Goal: Information Seeking & Learning: Learn about a topic

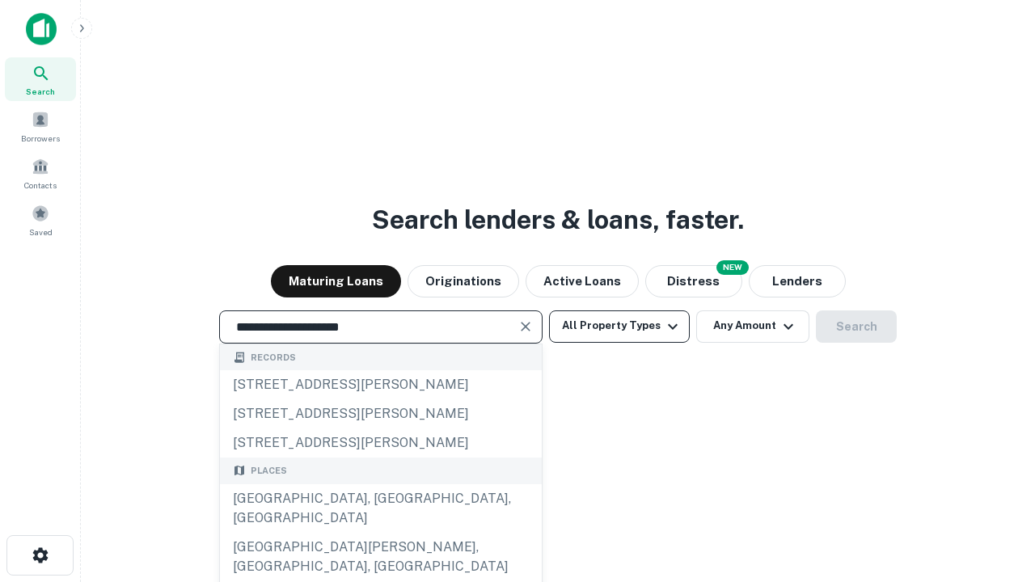
click at [380, 533] on div "[GEOGRAPHIC_DATA], [GEOGRAPHIC_DATA], [GEOGRAPHIC_DATA]" at bounding box center [381, 508] width 322 height 49
type input "**********"
click at [620, 326] on button "All Property Types" at bounding box center [619, 327] width 141 height 32
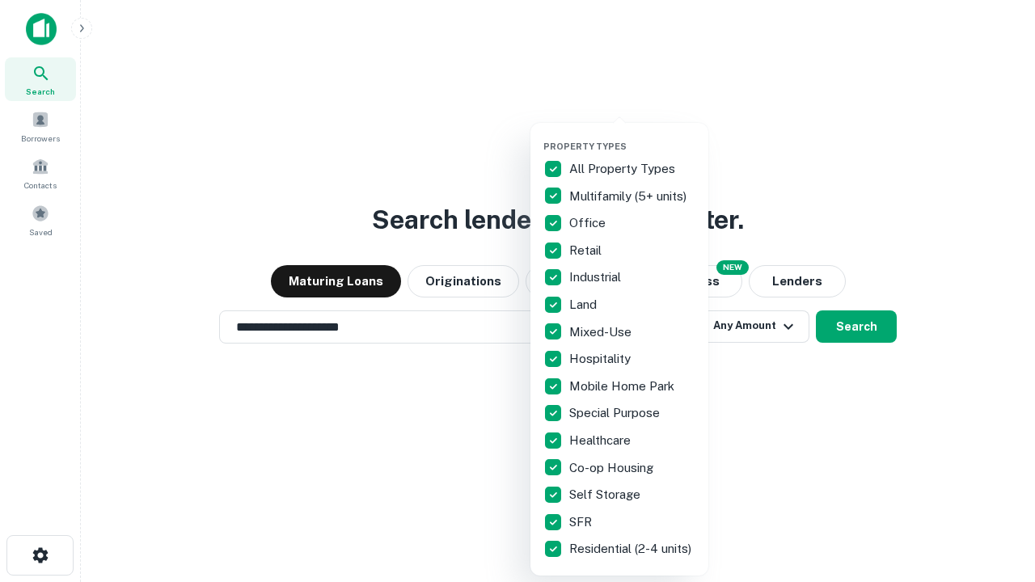
click at [632, 136] on button "button" at bounding box center [632, 136] width 178 height 1
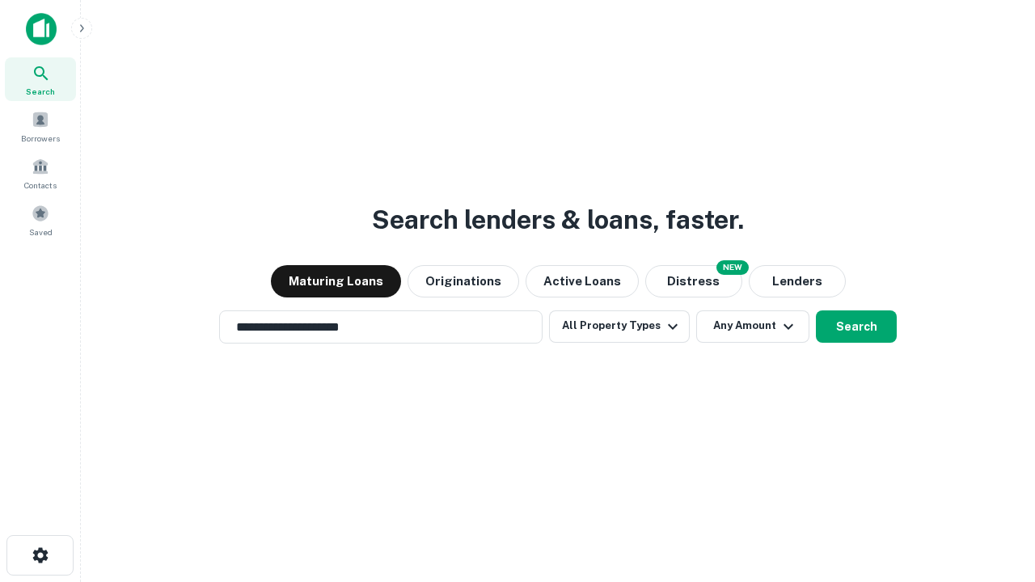
scroll to position [10, 195]
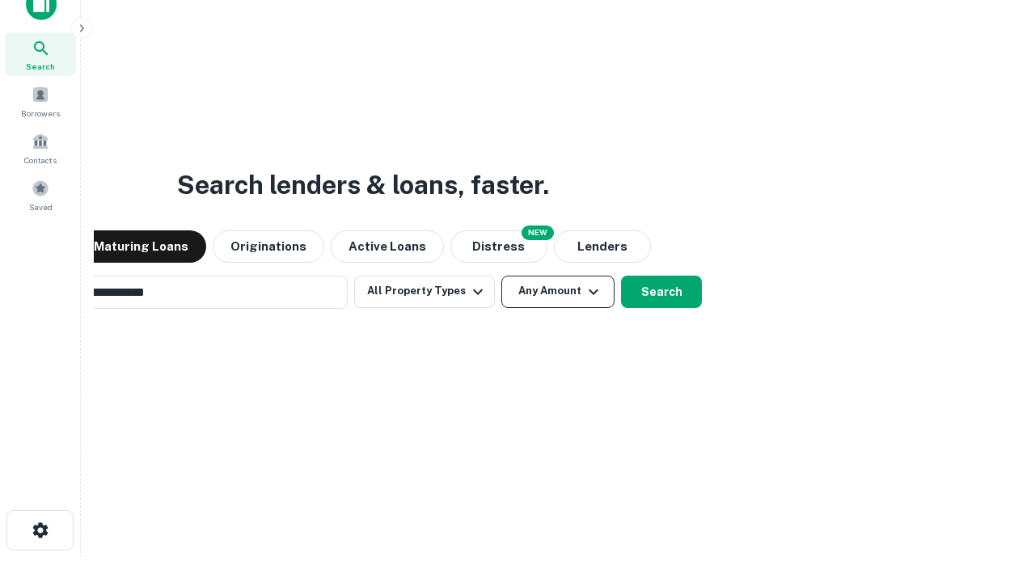
click at [501, 276] on button "Any Amount" at bounding box center [557, 292] width 113 height 32
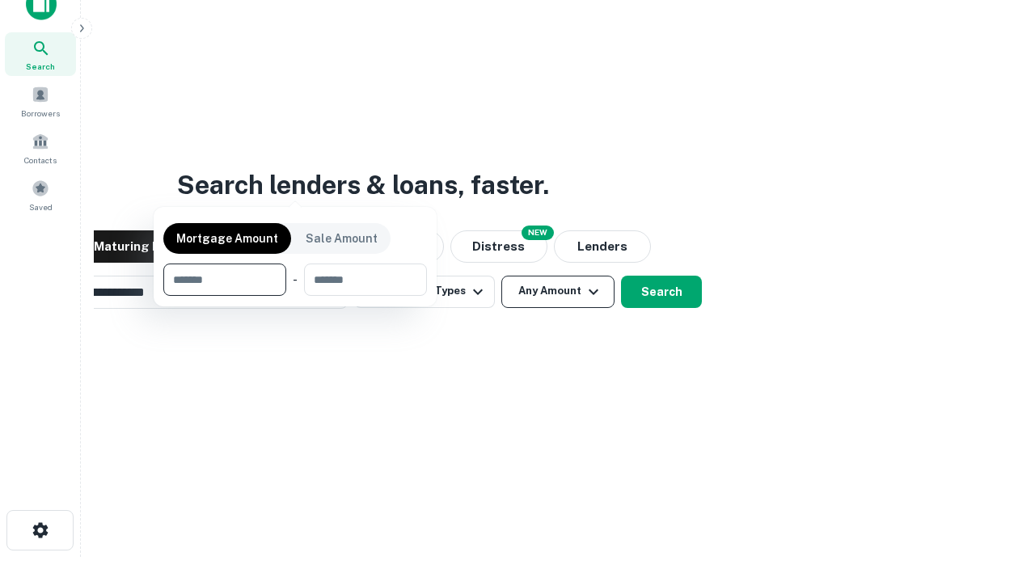
scroll to position [116, 458]
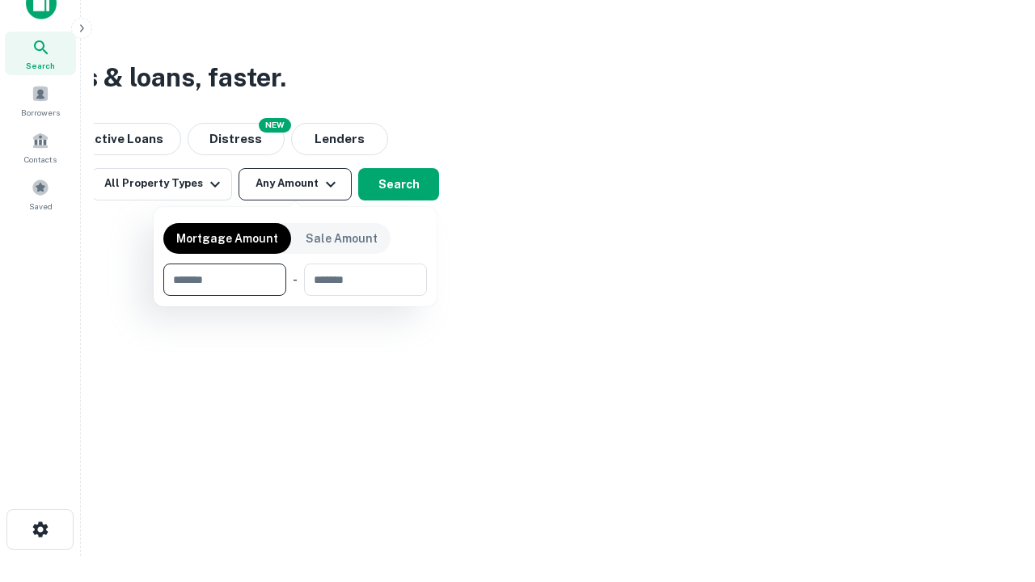
type input "*******"
click at [295, 296] on button "button" at bounding box center [295, 296] width 264 height 1
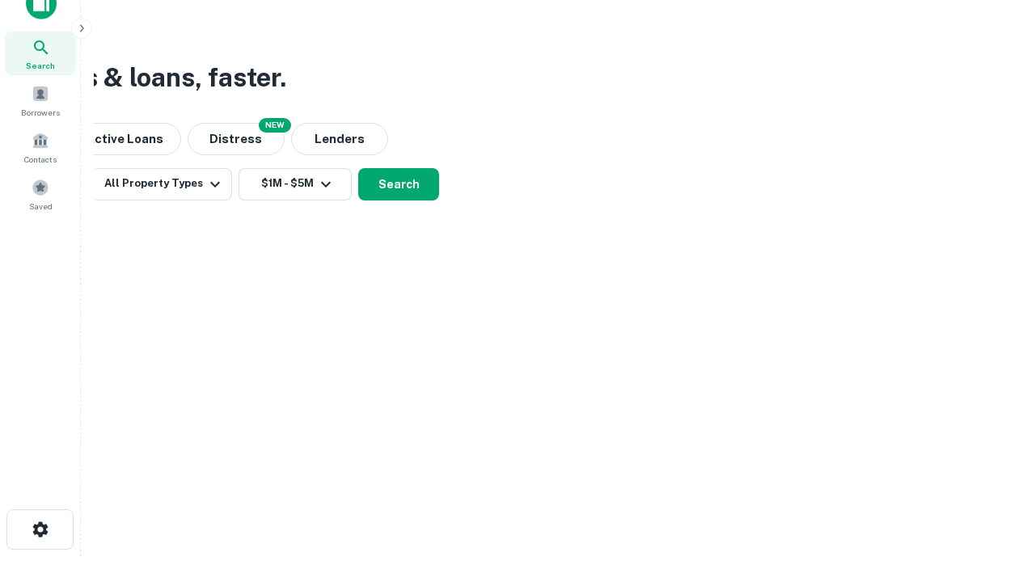
scroll to position [10, 298]
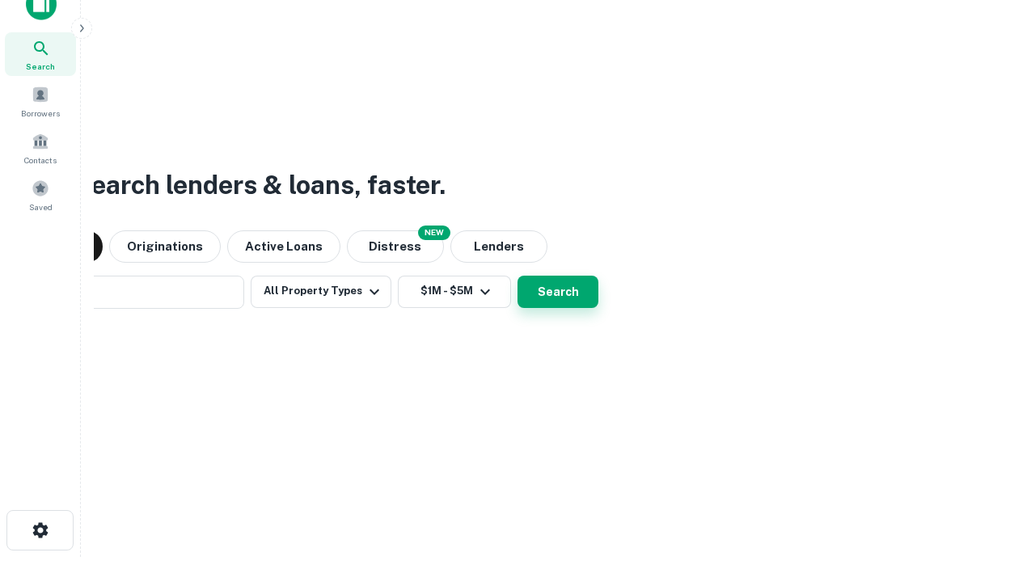
click at [518, 276] on button "Search" at bounding box center [558, 292] width 81 height 32
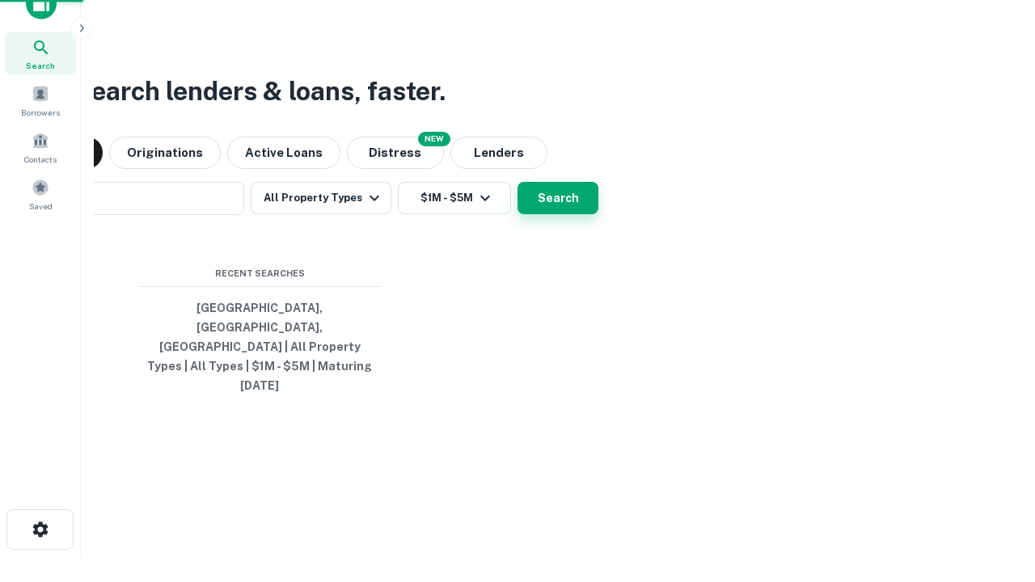
scroll to position [43, 458]
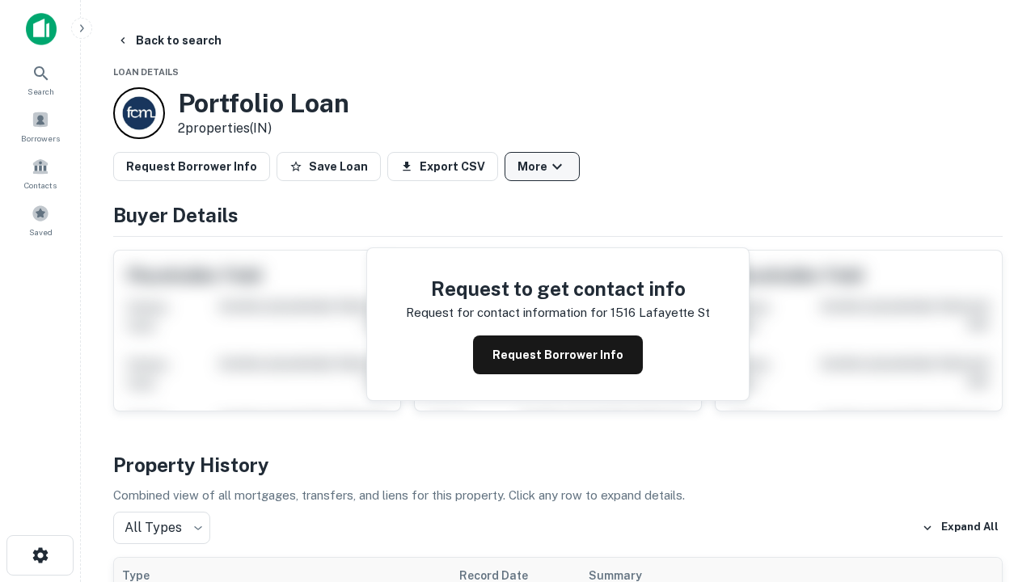
click at [542, 167] on button "More" at bounding box center [542, 166] width 75 height 29
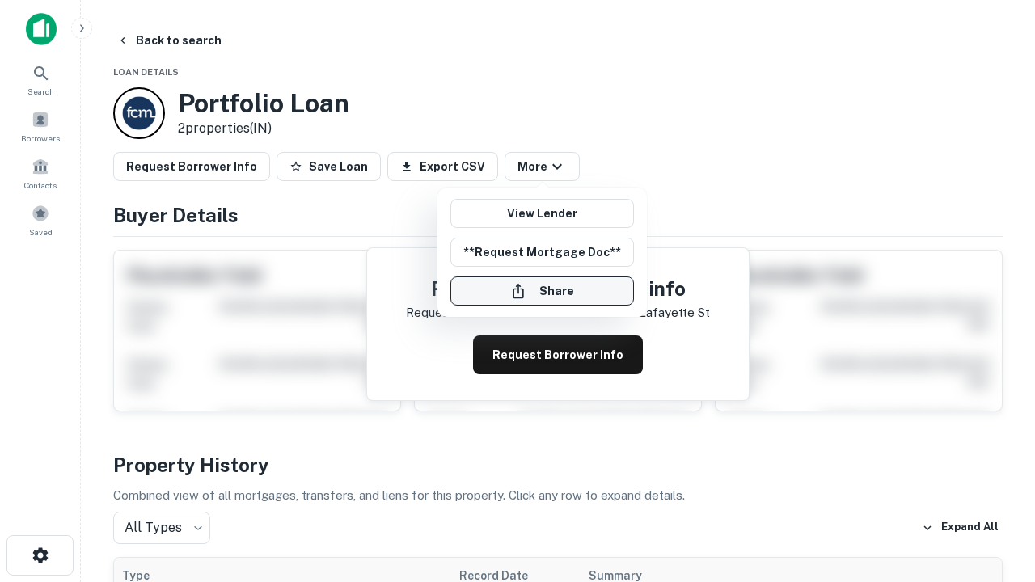
click at [542, 291] on button "Share" at bounding box center [542, 291] width 184 height 29
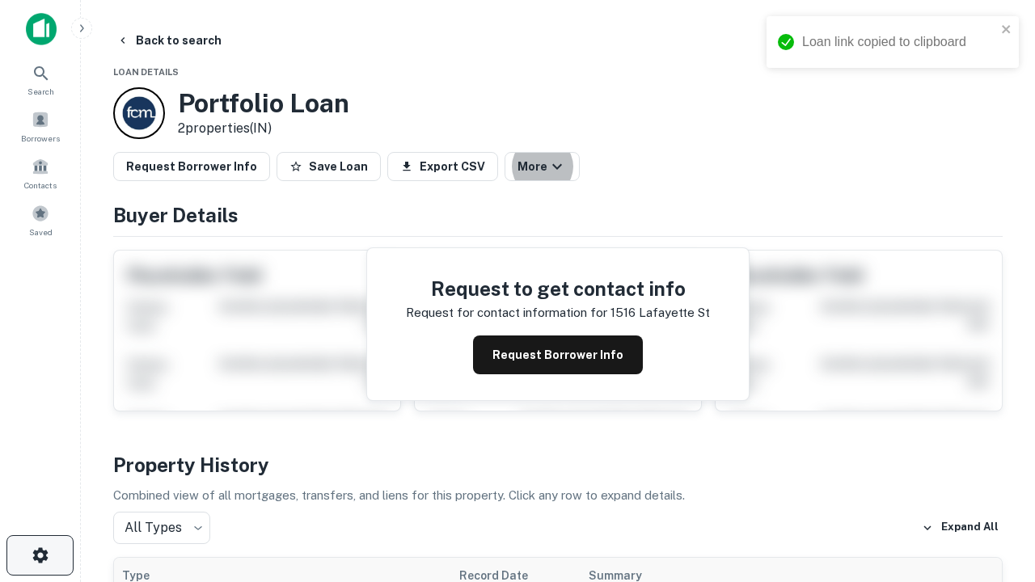
click at [40, 556] on icon "button" at bounding box center [40, 555] width 19 height 19
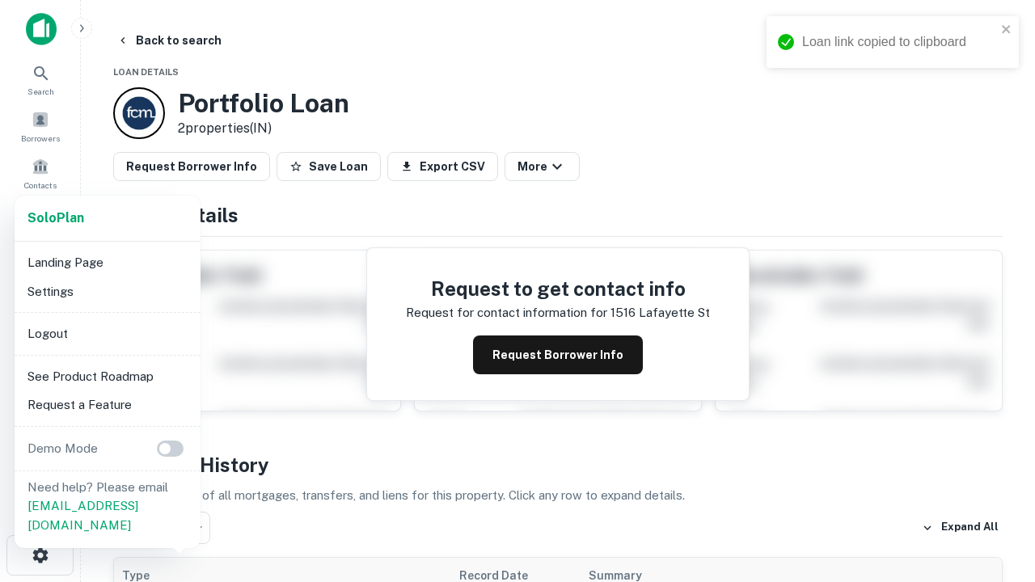
click at [107, 333] on li "Logout" at bounding box center [107, 333] width 173 height 29
